Goal: Task Accomplishment & Management: Manage account settings

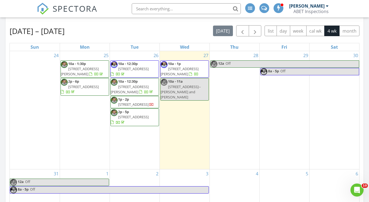
scroll to position [463, 377]
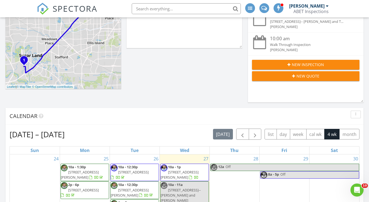
scroll to position [142, 0]
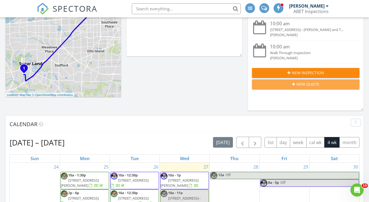
click at [280, 84] on div "New Quote" at bounding box center [305, 84] width 99 height 6
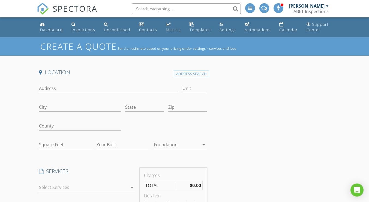
click at [198, 70] on h4 "Location" at bounding box center [123, 72] width 168 height 7
click at [197, 71] on div "Address Search" at bounding box center [191, 73] width 35 height 7
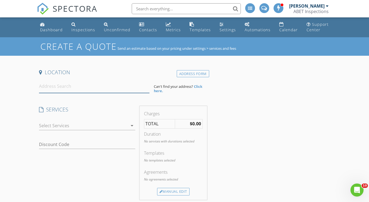
click at [63, 87] on input at bounding box center [94, 86] width 110 height 13
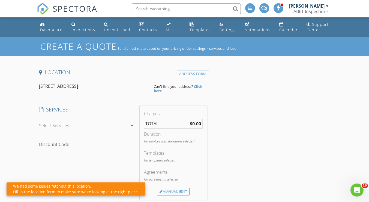
drag, startPoint x: 127, startPoint y: 84, endPoint x: 22, endPoint y: 78, distance: 105.6
click at [22, 78] on div "Create a Quote Send an estimate based on your pricing under settings > services…" at bounding box center [184, 193] width 369 height 312
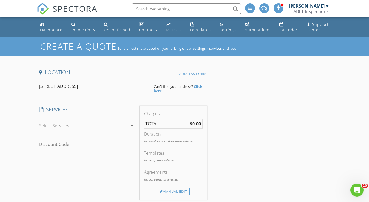
click at [65, 89] on input "2711 Branch Lake Dr, Houston, TX, USA" at bounding box center [94, 86] width 110 height 13
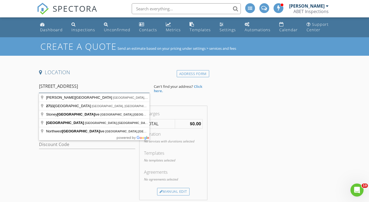
drag, startPoint x: 114, startPoint y: 86, endPoint x: 56, endPoint y: 86, distance: 57.8
click at [56, 86] on input "2711 gra Lake Dr, Houston, TX, USA" at bounding box center [94, 86] width 110 height 13
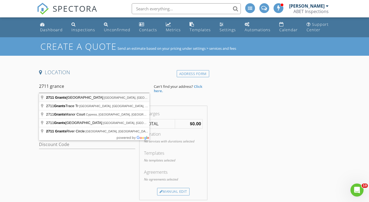
type input "2711 Grants Lake Boulevard, Sugar Land, TX, USA"
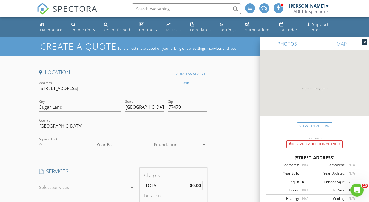
click at [192, 89] on input "Unit" at bounding box center [194, 88] width 24 height 9
type input "203"
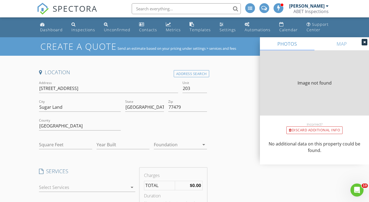
type input "1172"
type input "1984"
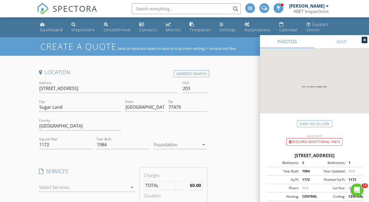
scroll to position [54, 0]
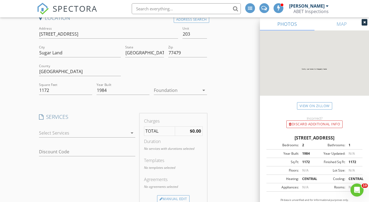
click at [63, 130] on div at bounding box center [83, 133] width 88 height 9
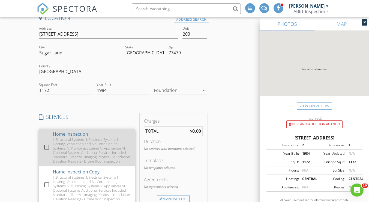
click at [66, 139] on div "I. Structural Systems II. Electrical Systems III. Heating, Ventilation and Air …" at bounding box center [92, 151] width 78 height 26
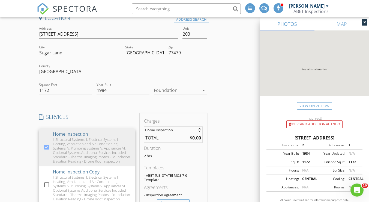
click at [16, 143] on div "Create a Quote Send an estimate based on your pricing under settings > services…" at bounding box center [184, 172] width 369 height 378
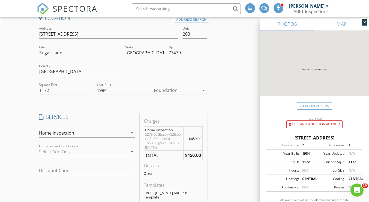
click at [43, 152] on div at bounding box center [83, 152] width 88 height 9
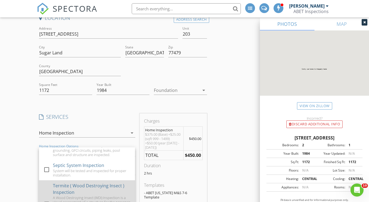
click at [85, 187] on div "Termite ( Wood Destroying Insect ) Inspection" at bounding box center [92, 189] width 78 height 13
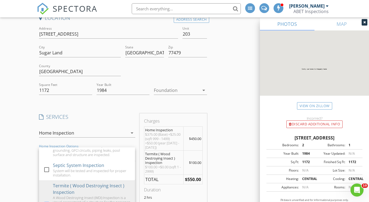
click at [16, 143] on div "Create a Quote Send an estimate based on your pricing under settings > services…" at bounding box center [184, 195] width 369 height 424
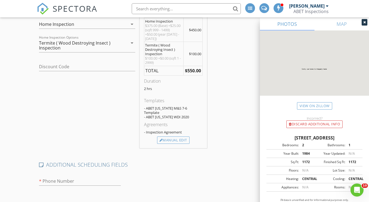
scroll to position [254, 0]
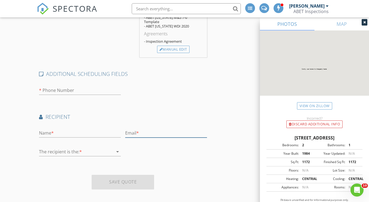
click at [144, 129] on input "text" at bounding box center [166, 133] width 82 height 9
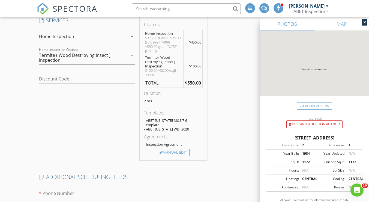
scroll to position [200, 0]
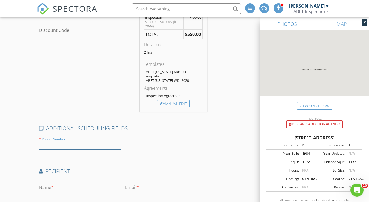
click at [49, 142] on input "number" at bounding box center [80, 145] width 82 height 9
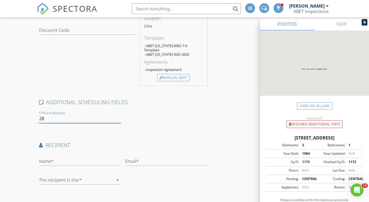
type input "281"
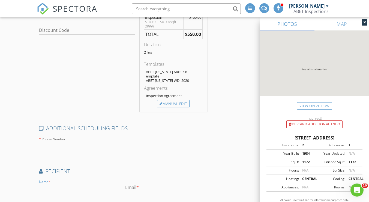
click at [54, 183] on input "text" at bounding box center [80, 187] width 82 height 9
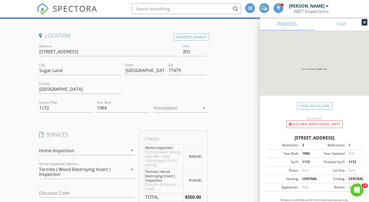
scroll to position [47, 0]
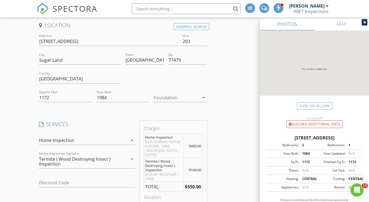
type input "Andrew Brash"
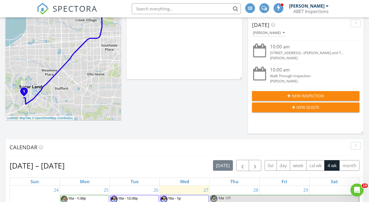
scroll to position [272, 0]
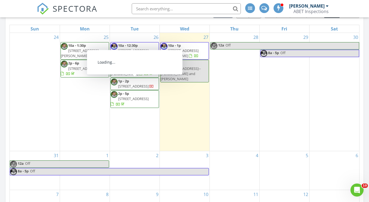
click at [132, 86] on span "1902 Rosebay Ct, Sugar Land 77479" at bounding box center [133, 86] width 31 height 5
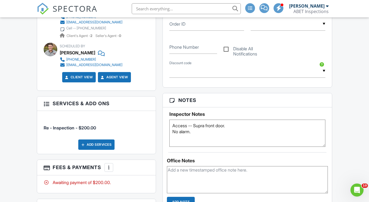
scroll to position [272, 0]
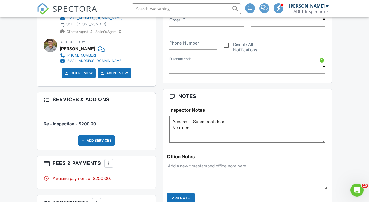
click at [109, 162] on div at bounding box center [108, 163] width 5 height 5
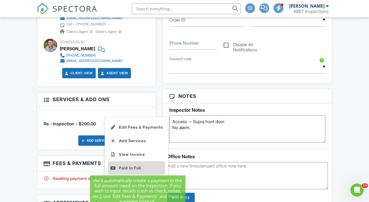
click at [124, 165] on div "Paid In Full" at bounding box center [136, 168] width 53 height 7
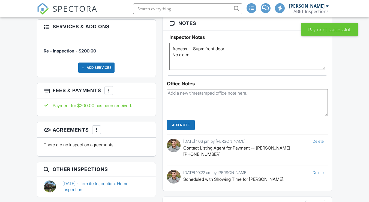
click at [212, 101] on textarea at bounding box center [247, 102] width 160 height 27
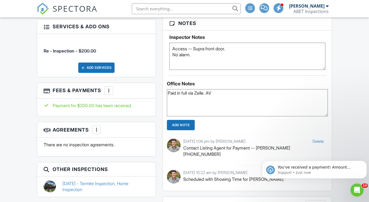
type textarea "Paid in full via Zelle. AV"
click at [178, 124] on input "Add Note" at bounding box center [181, 125] width 28 height 10
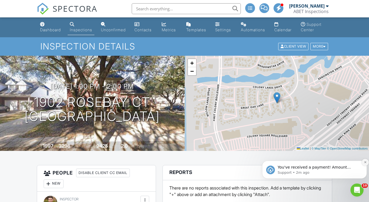
click at [364, 163] on icon "Dismiss notification" at bounding box center [364, 162] width 3 height 3
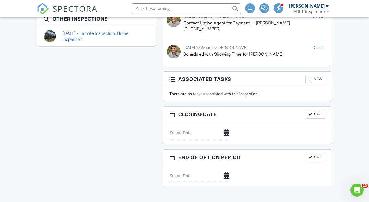
scroll to position [545, 0]
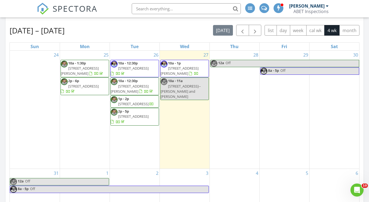
scroll to position [261, 0]
